Goal: Check status: Check status

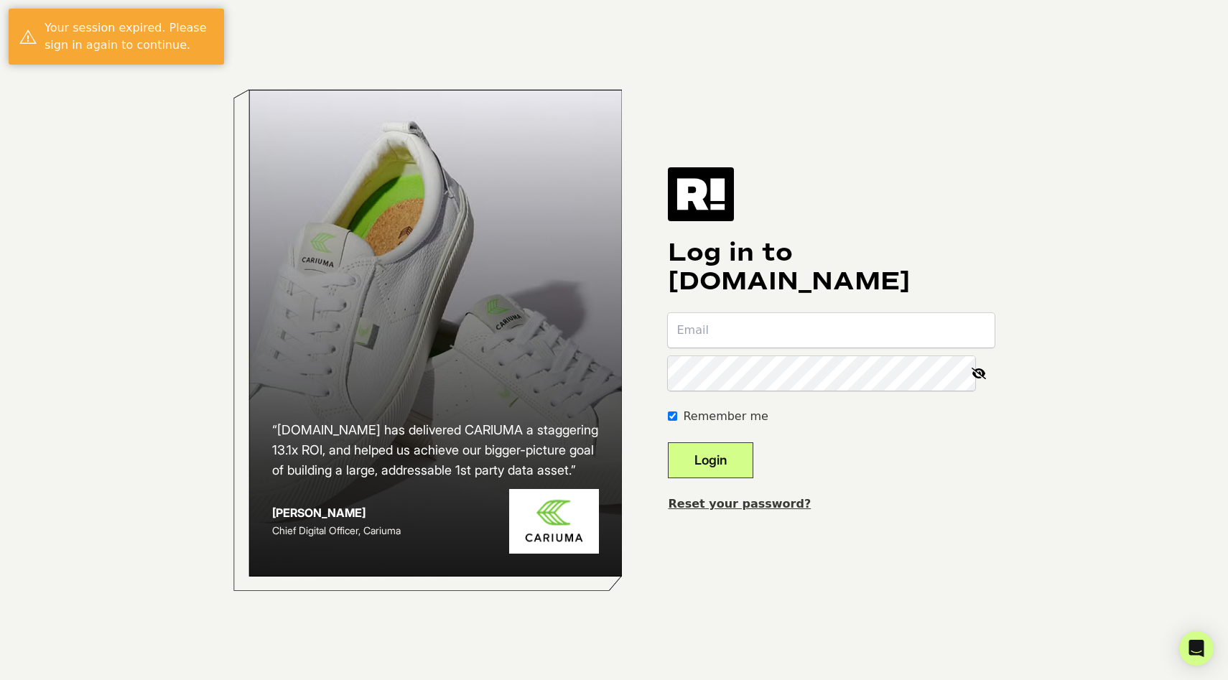
type input "[PERSON_NAME][EMAIL_ADDRESS][PERSON_NAME][DOMAIN_NAME]"
click at [752, 455] on button "Login" at bounding box center [710, 460] width 85 height 36
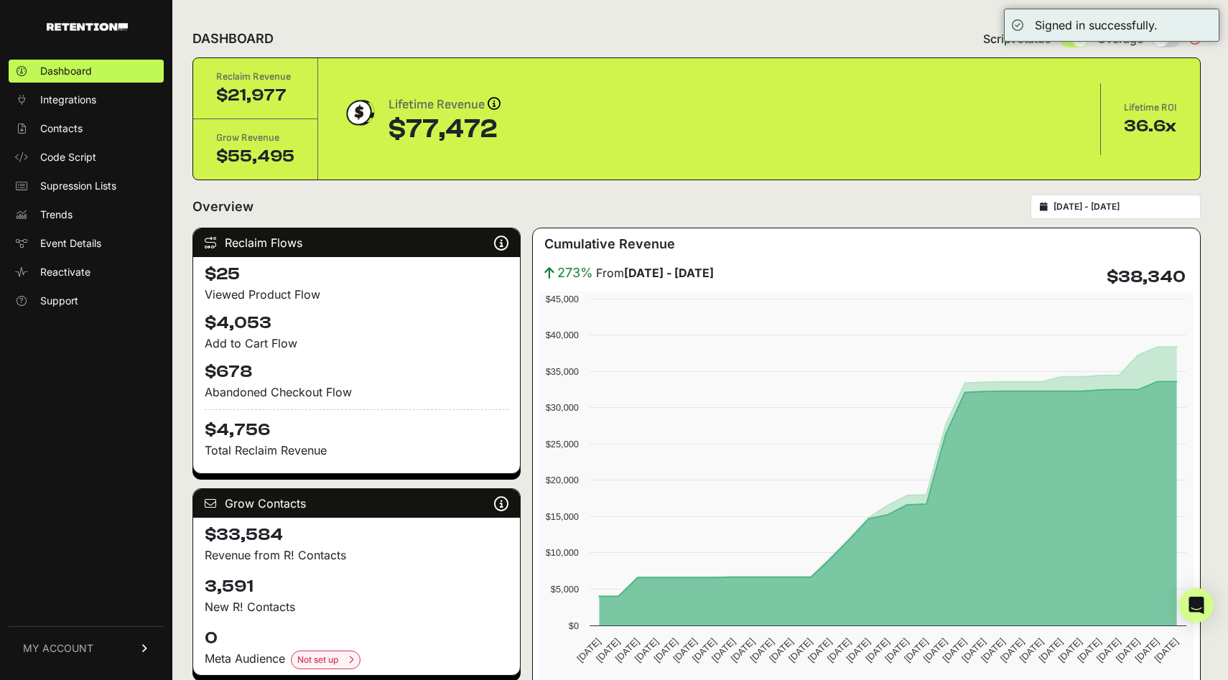
click at [1110, 203] on input "[DATE] - [DATE]" at bounding box center [1123, 206] width 138 height 11
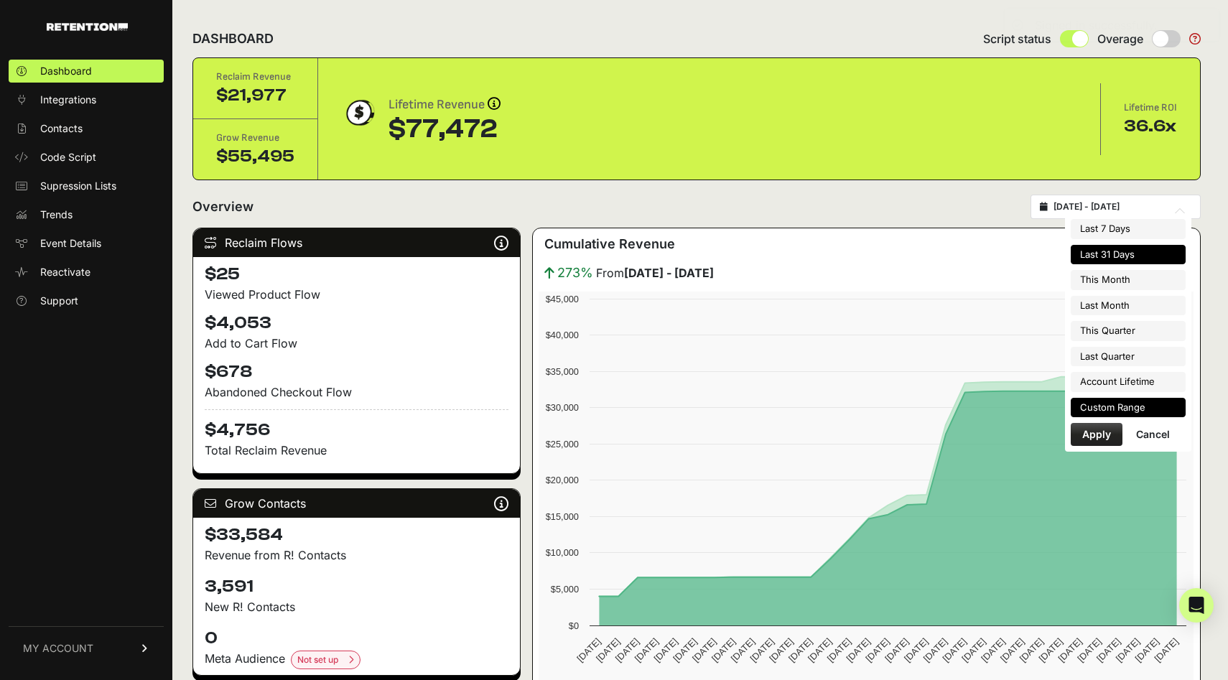
click at [1128, 407] on li "Custom Range" at bounding box center [1128, 408] width 115 height 20
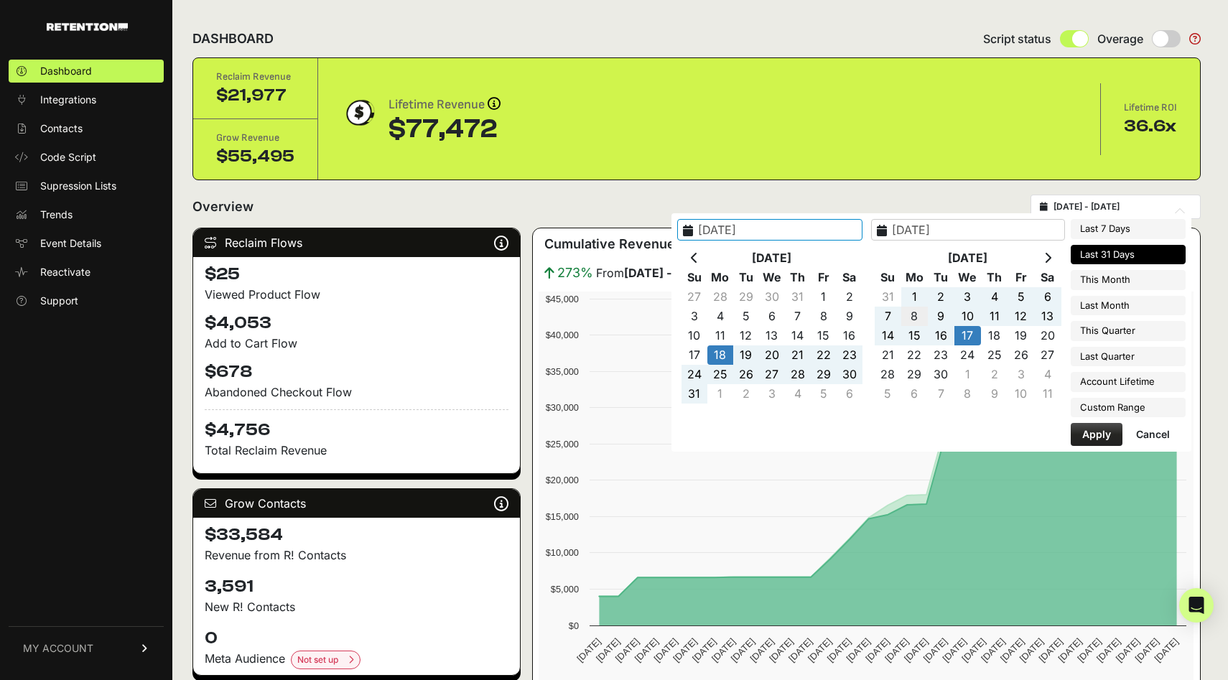
type input "2025-09-08"
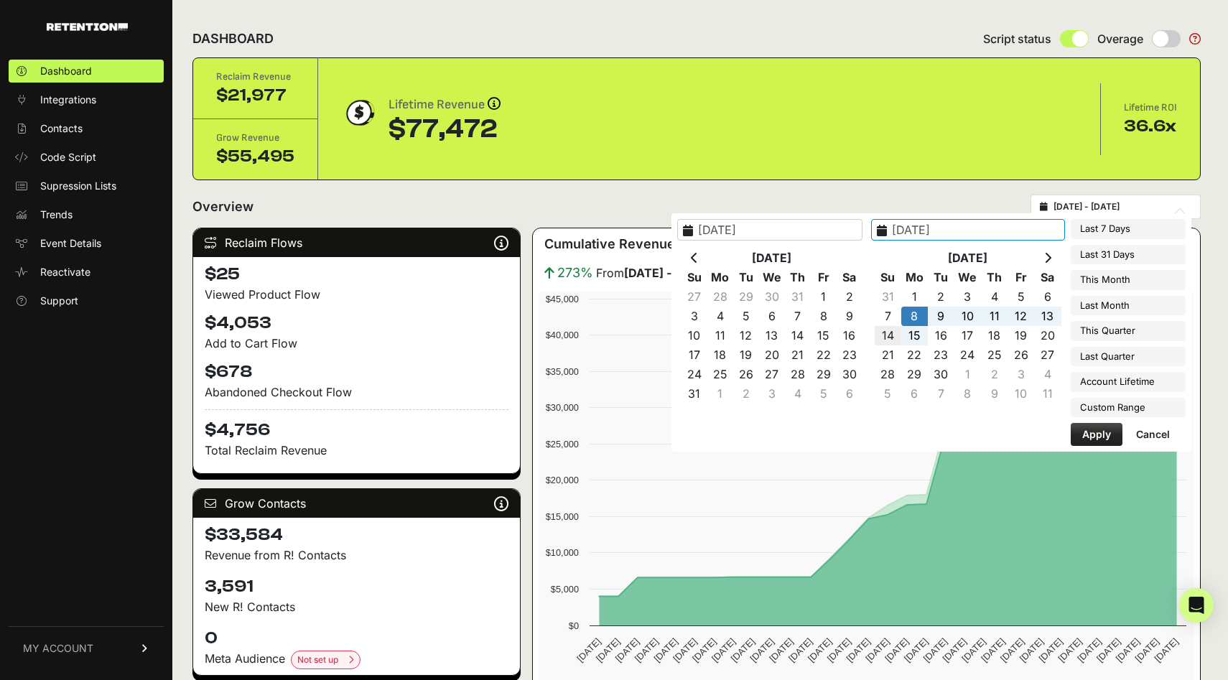
type input "2025-09-14"
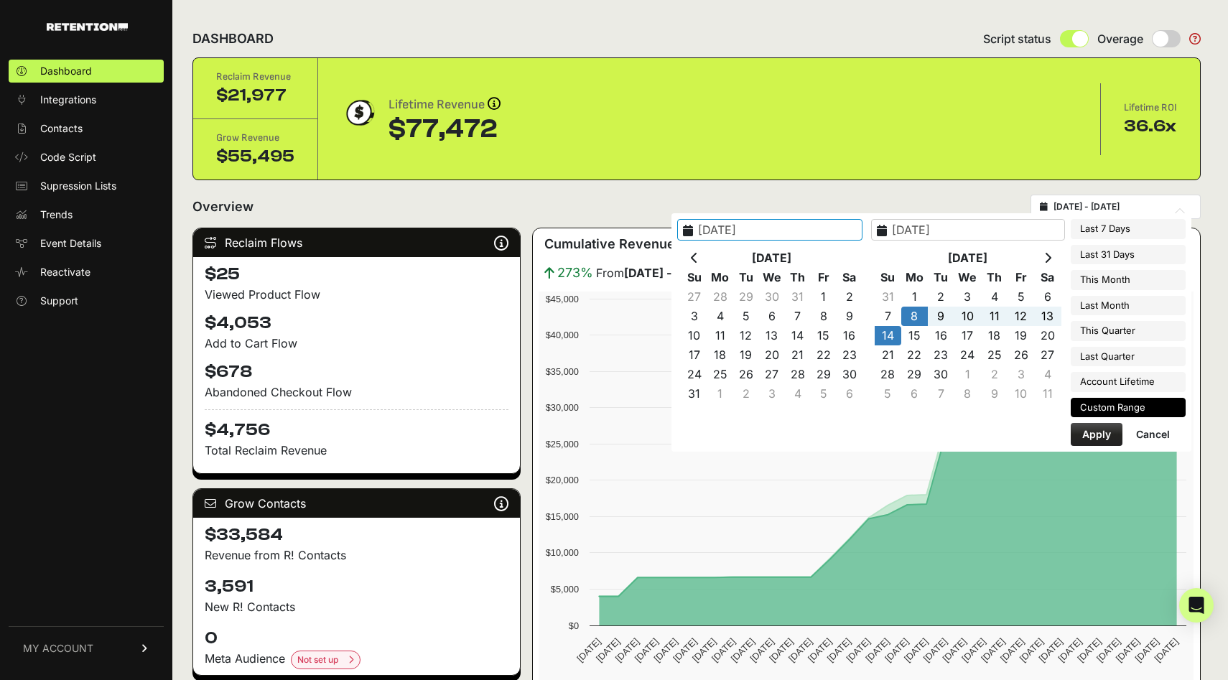
type input "2025-09-08"
click at [1084, 435] on button "Apply" at bounding box center [1097, 434] width 52 height 23
type input "[DATE] - [DATE]"
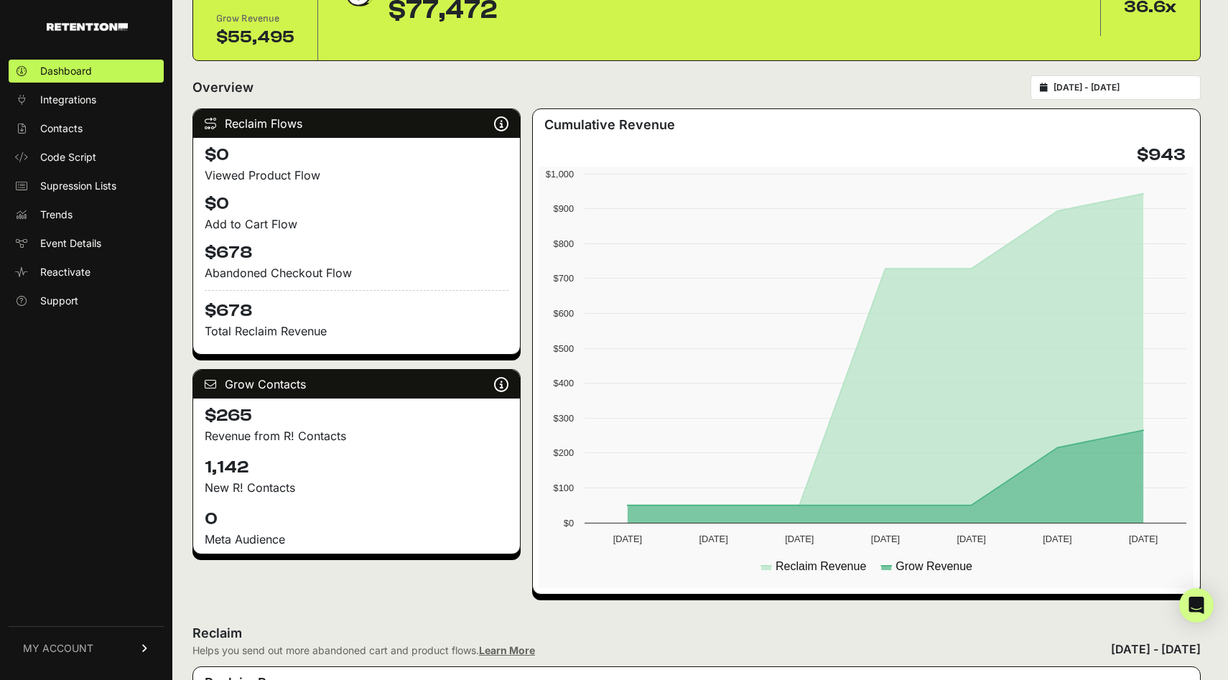
scroll to position [115, 0]
